Goal: Find specific page/section: Find specific page/section

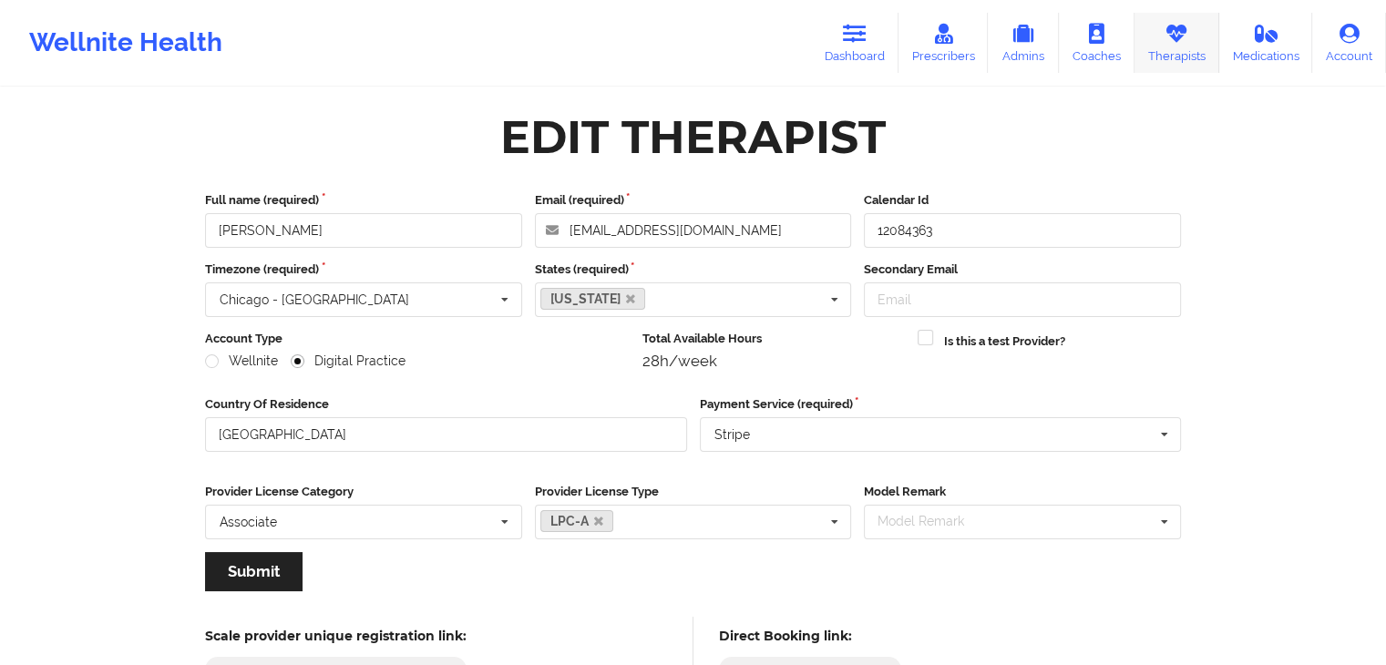
click at [1166, 46] on link "Therapists" at bounding box center [1176, 43] width 85 height 60
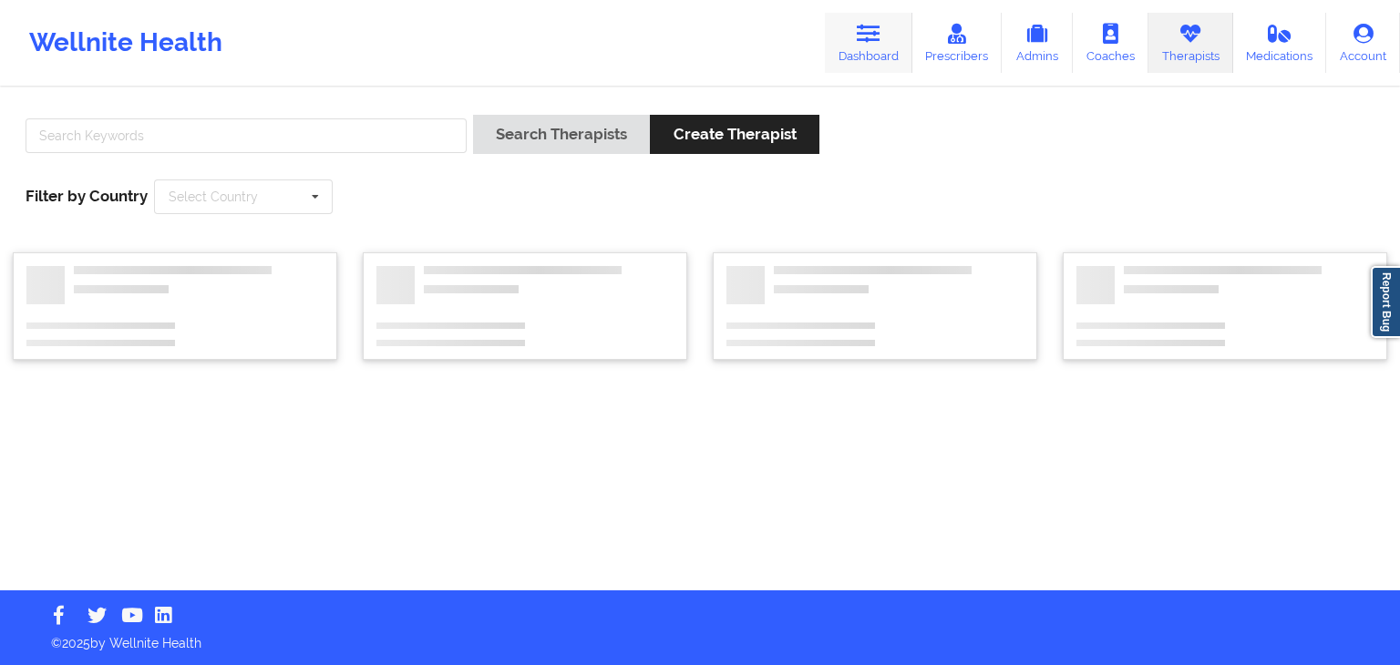
click at [880, 38] on icon at bounding box center [868, 34] width 24 height 20
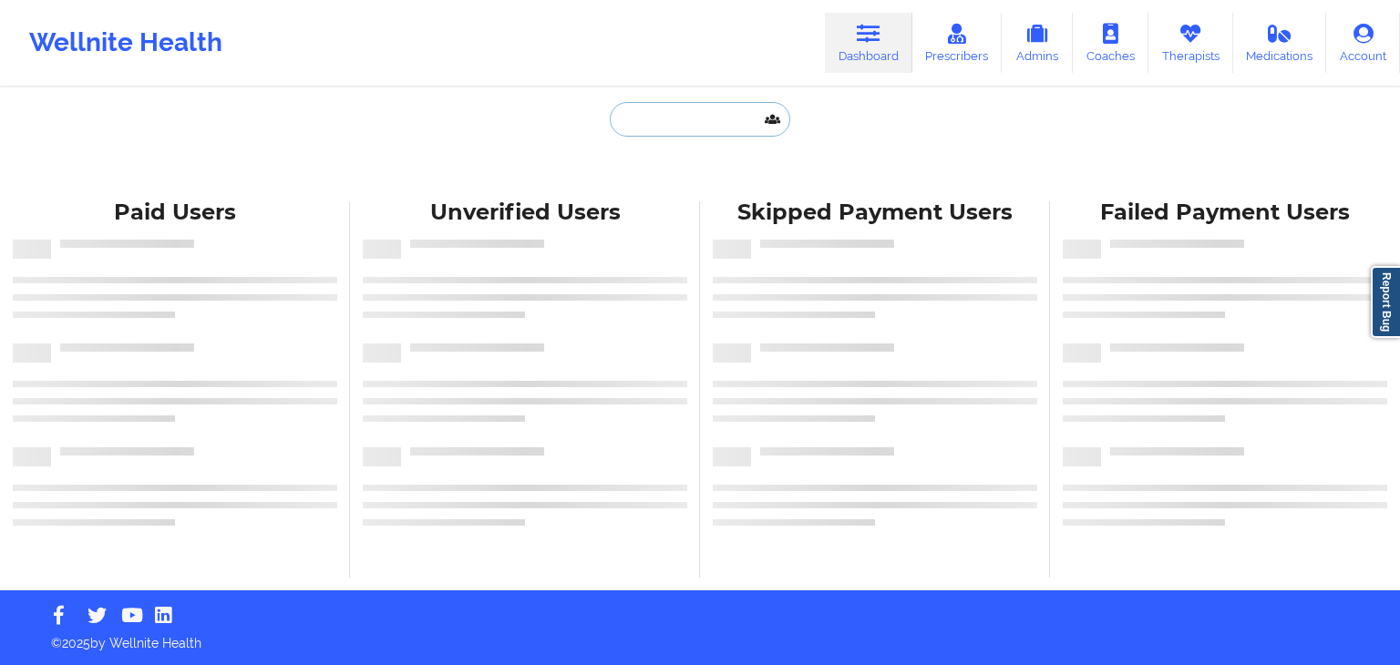
click at [702, 120] on input "text" at bounding box center [700, 119] width 180 height 35
type input "k"
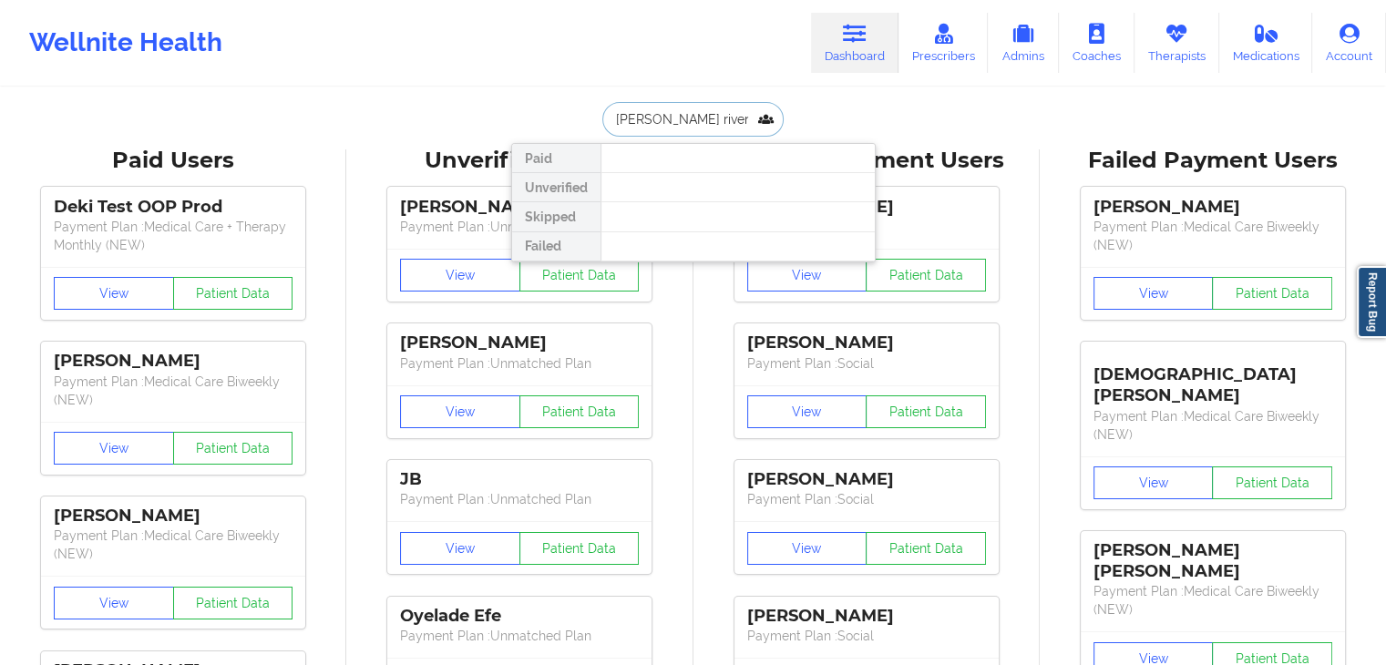
type input "[PERSON_NAME]"
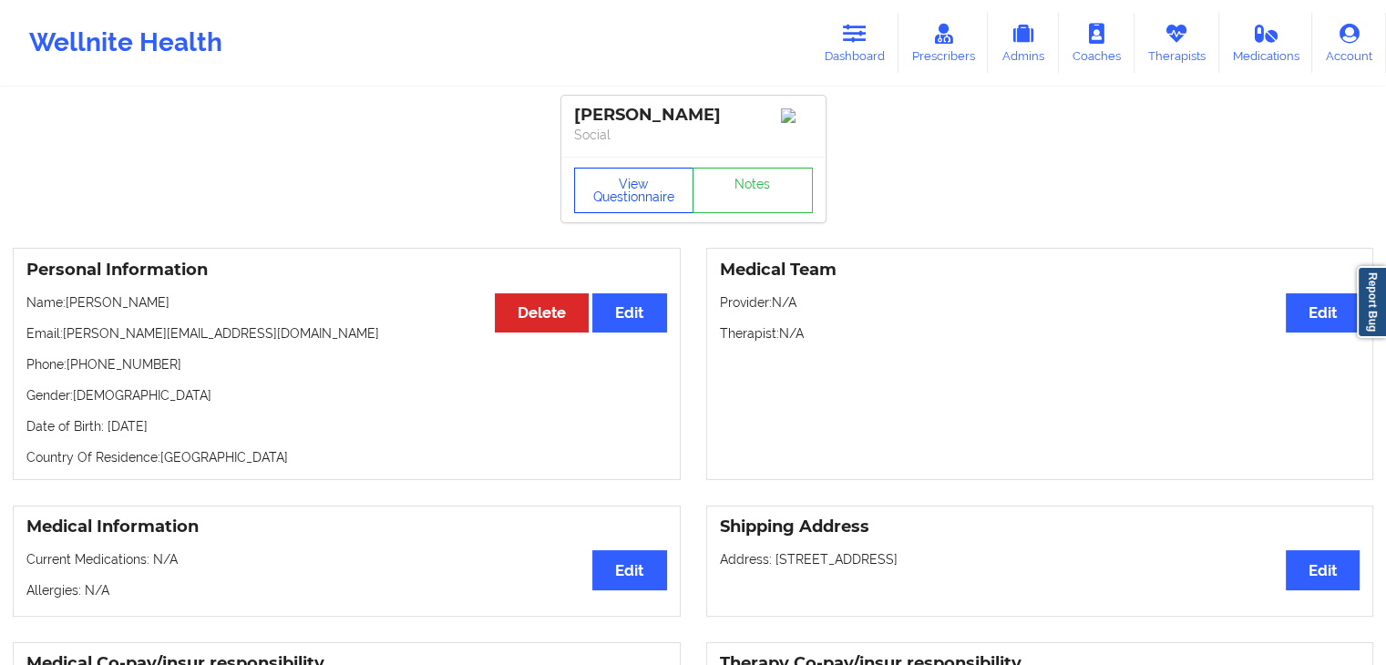
click at [604, 201] on button "View Questionnaire" at bounding box center [634, 191] width 120 height 46
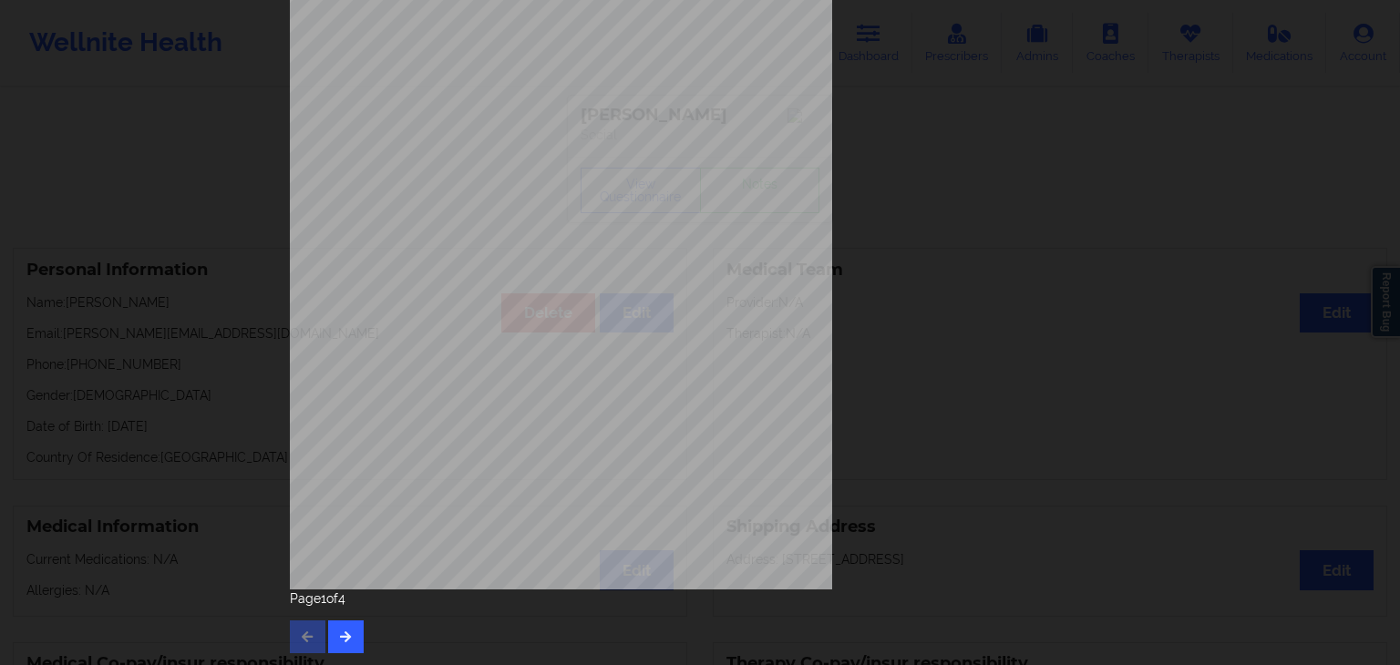
scroll to position [204, 0]
click at [344, 644] on button "button" at bounding box center [346, 636] width 36 height 33
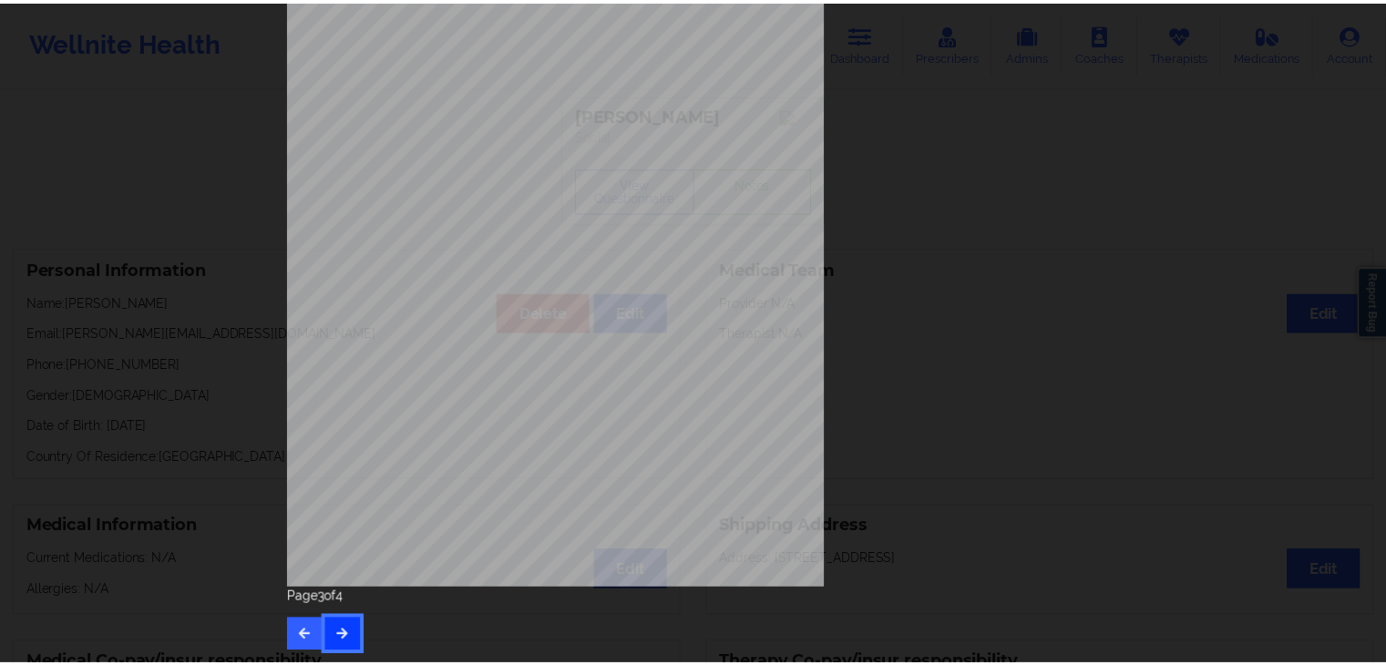
scroll to position [0, 0]
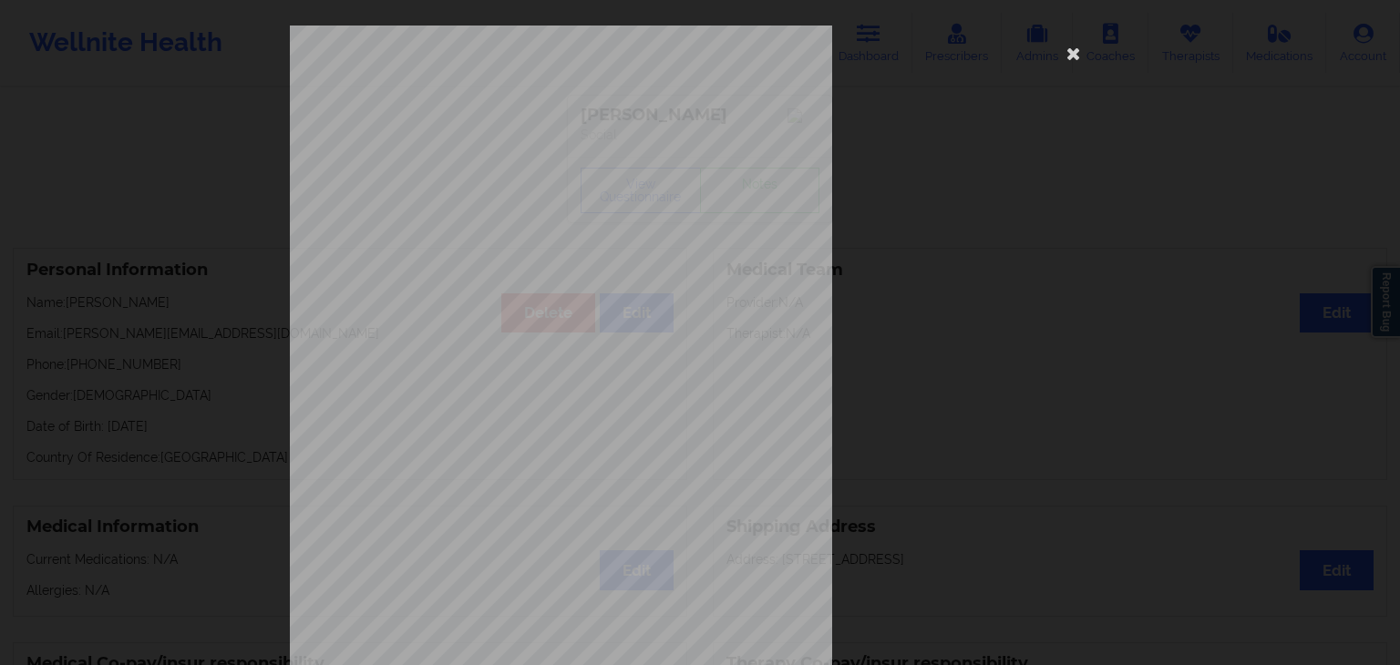
click at [514, 548] on span "coach appointments) ?" at bounding box center [533, 544] width 97 height 10
click at [1075, 48] on icon at bounding box center [1073, 52] width 29 height 29
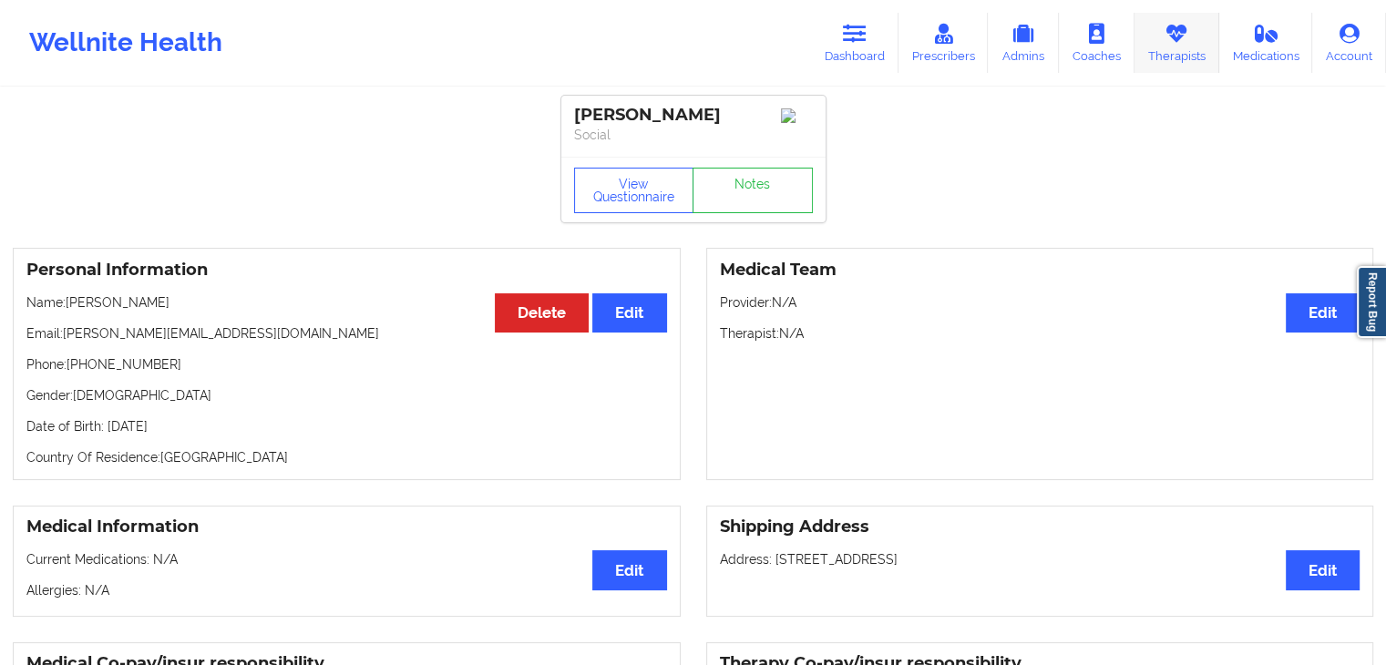
click at [1155, 64] on link "Therapists" at bounding box center [1176, 43] width 85 height 60
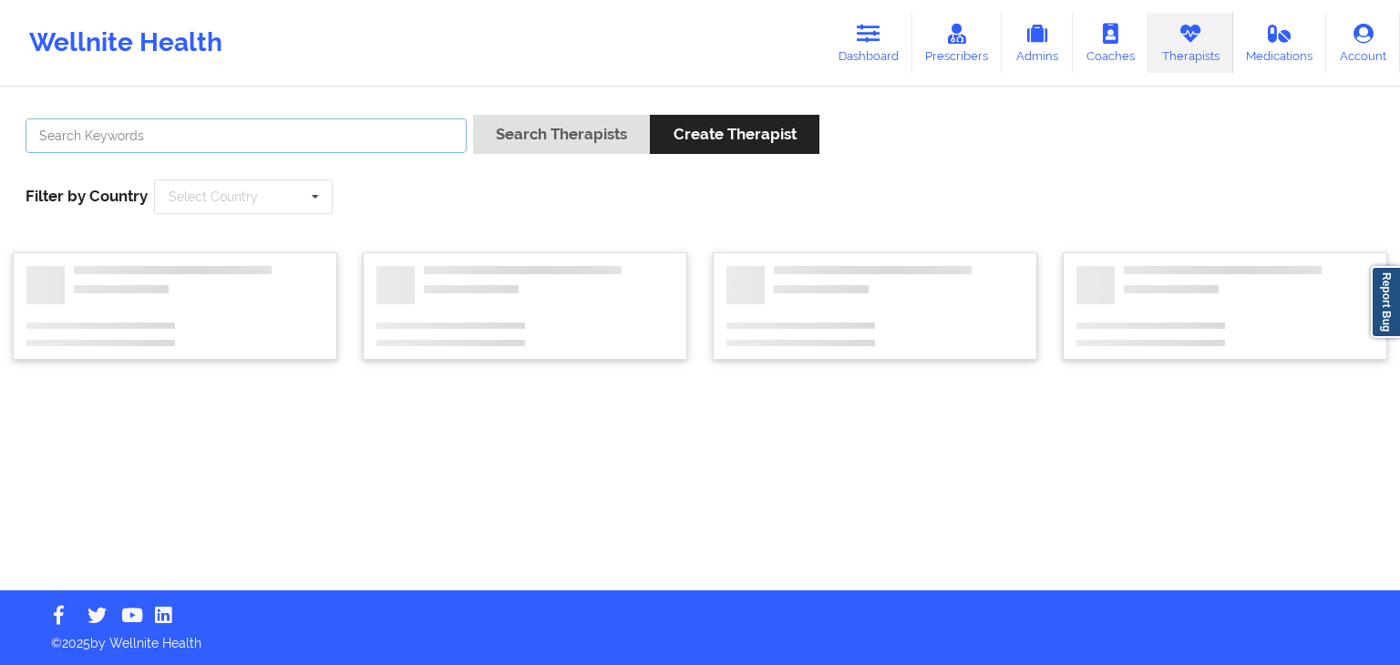
click at [294, 137] on input "text" at bounding box center [246, 135] width 441 height 35
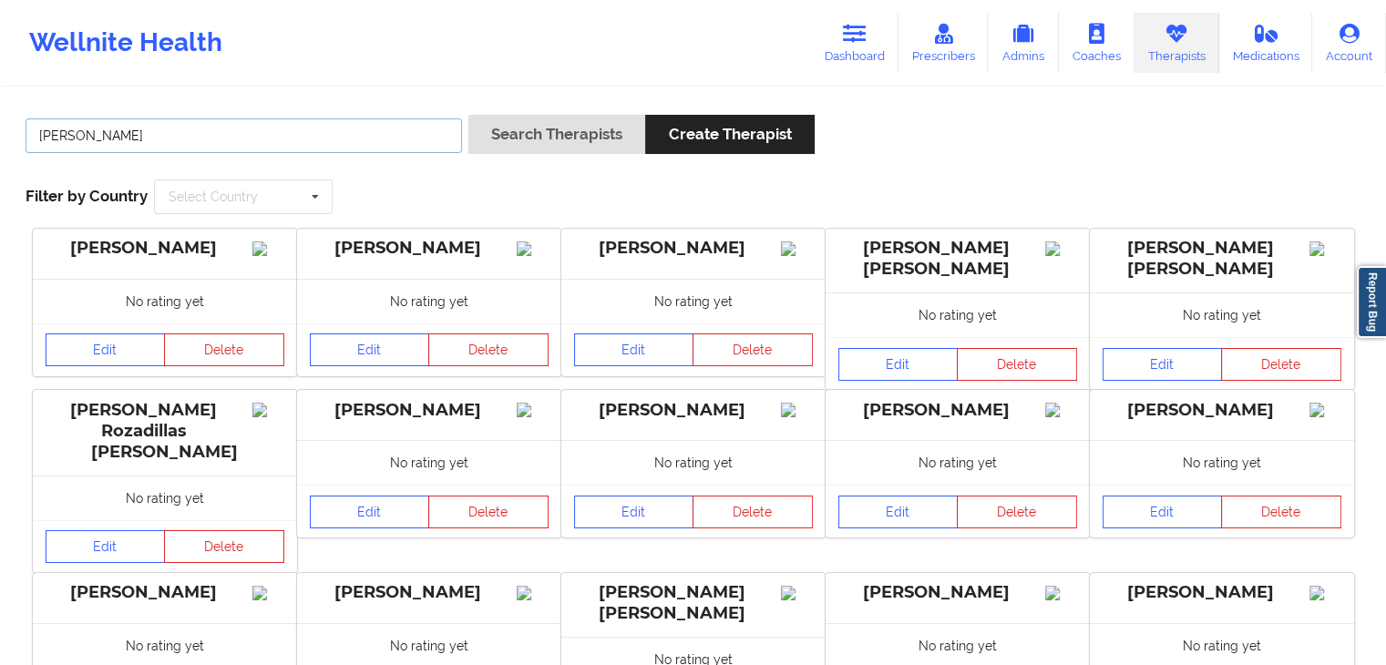
type input "[PERSON_NAME]"
click at [468, 115] on button "Search Therapists" at bounding box center [556, 134] width 177 height 39
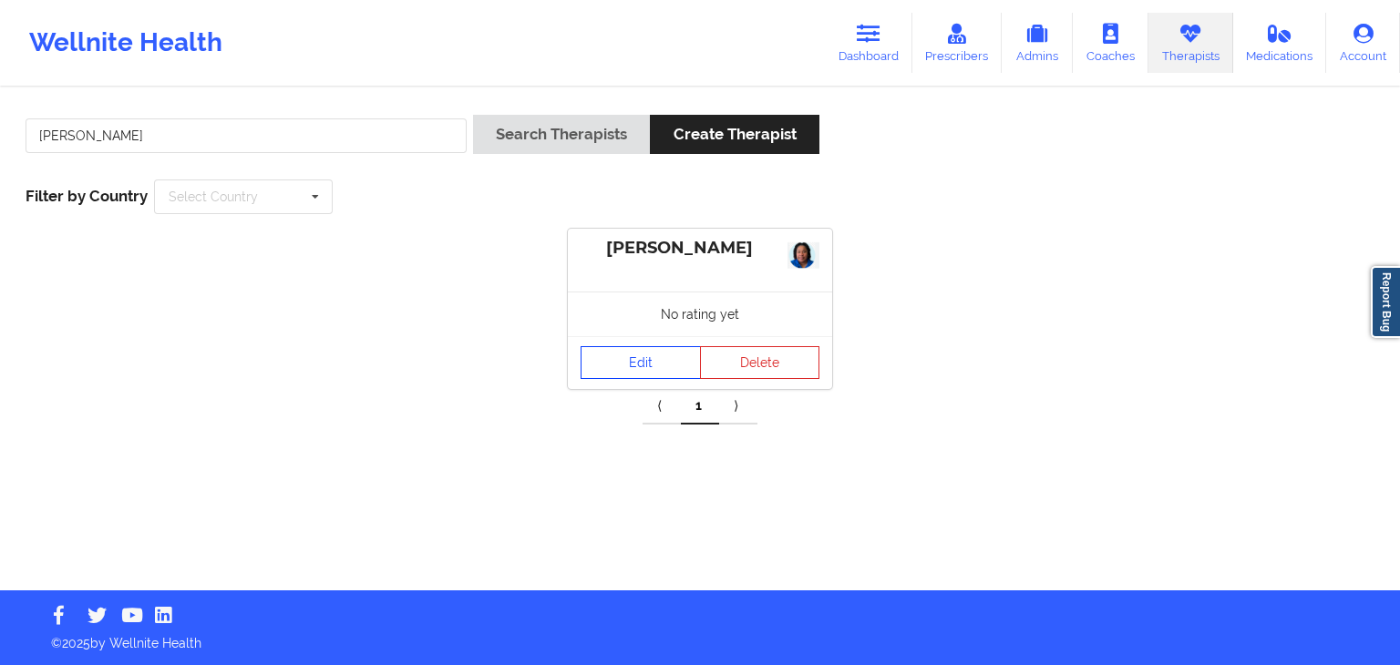
click at [620, 367] on link "Edit" at bounding box center [640, 362] width 120 height 33
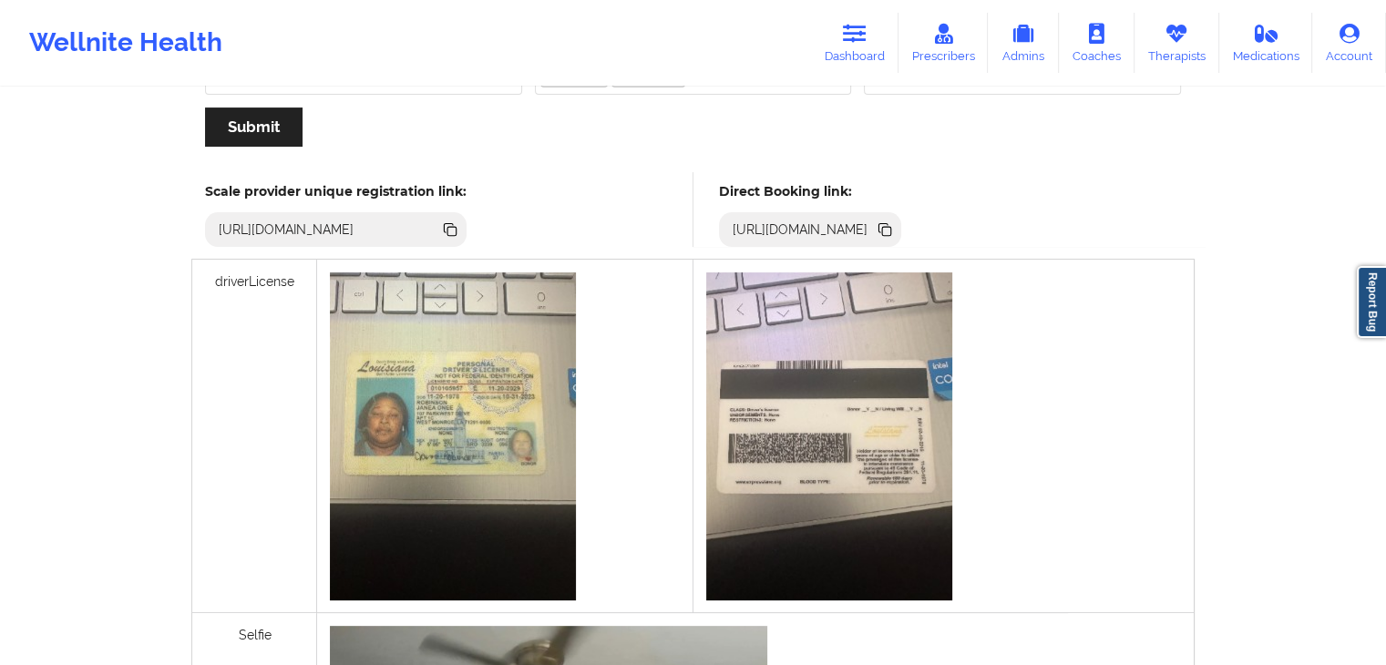
scroll to position [502, 0]
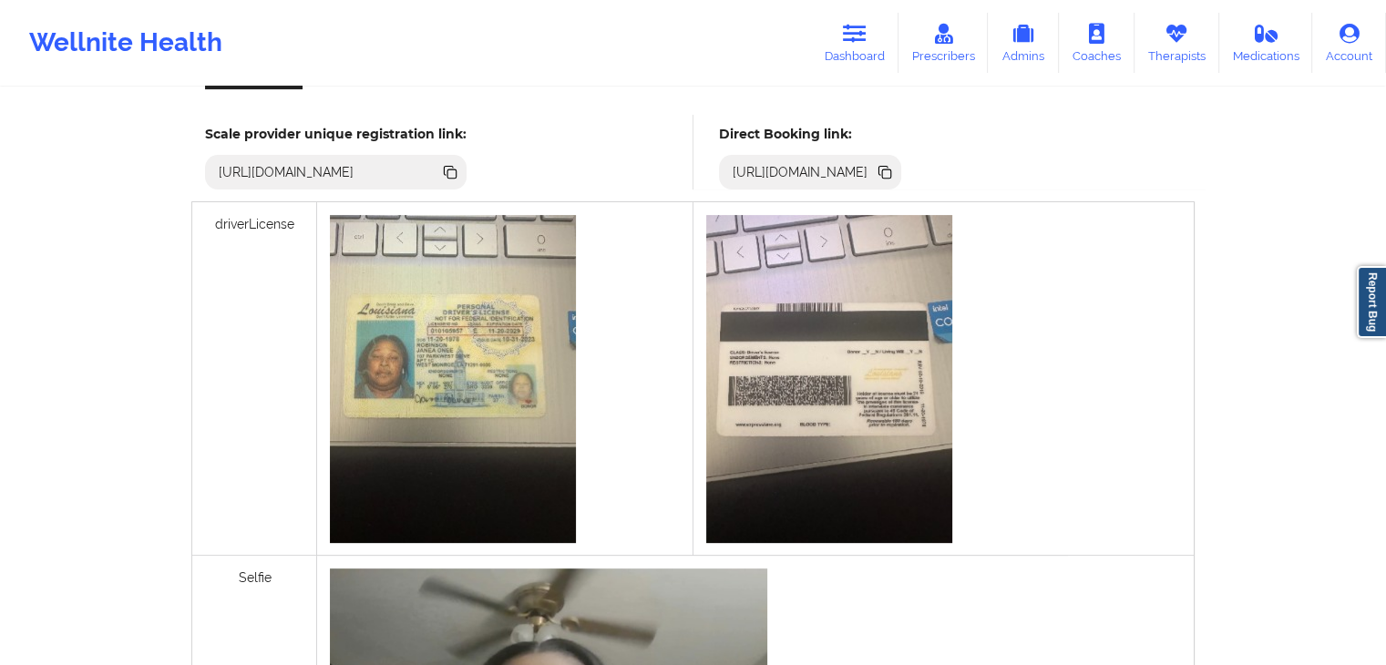
click at [895, 166] on icon at bounding box center [885, 172] width 20 height 20
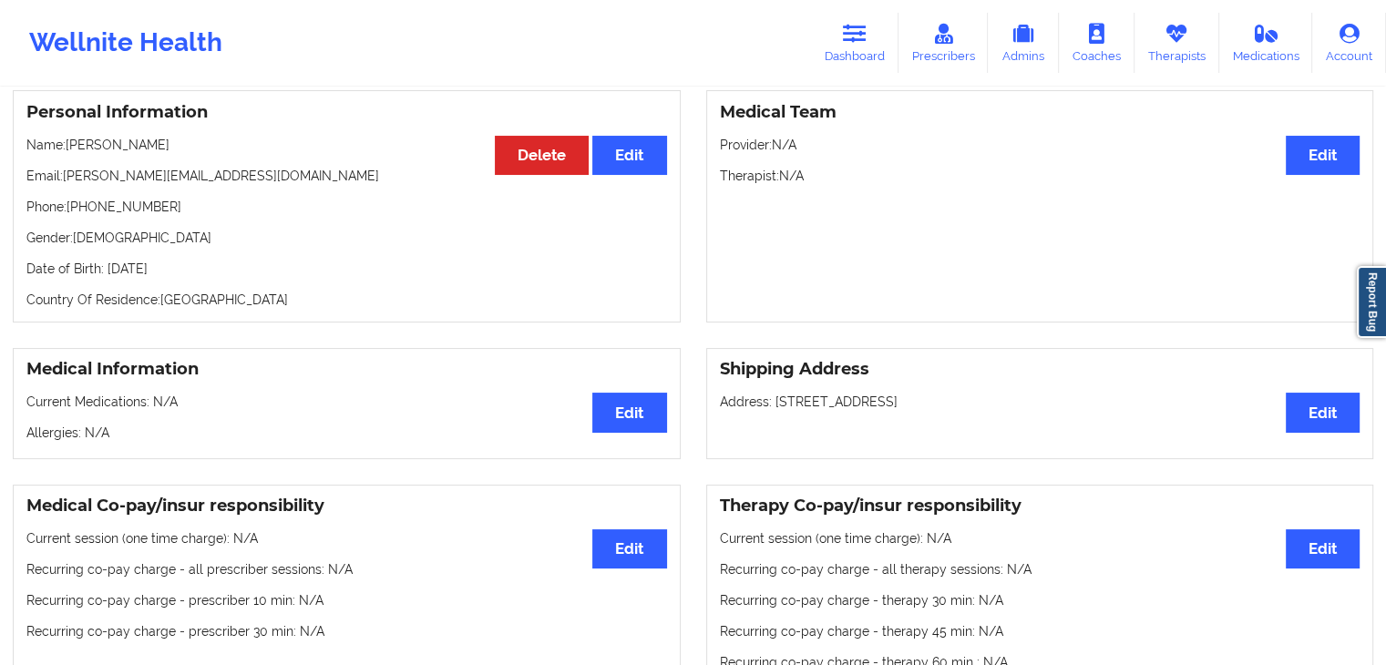
scroll to position [89, 0]
